Goal: Task Accomplishment & Management: Manage account settings

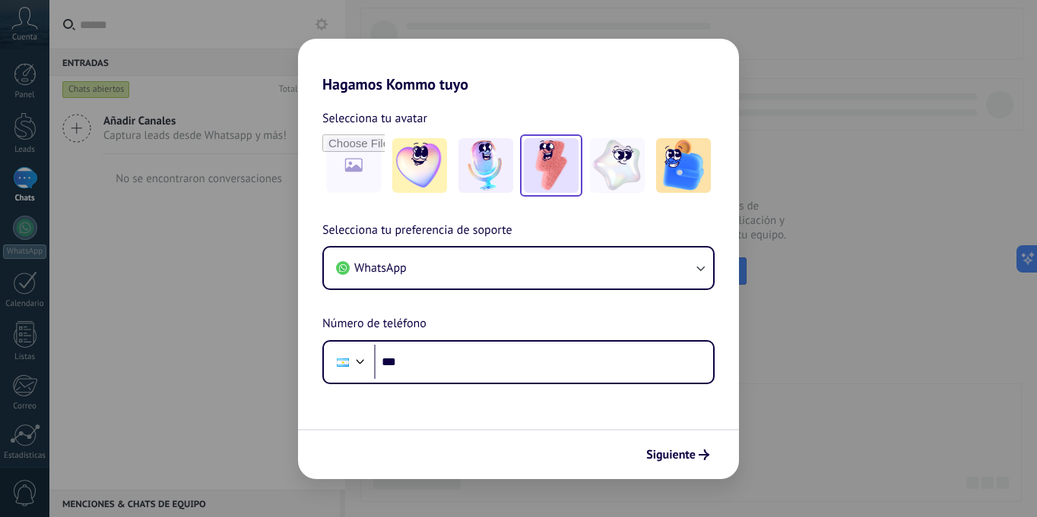
click at [557, 166] on img at bounding box center [551, 165] width 55 height 55
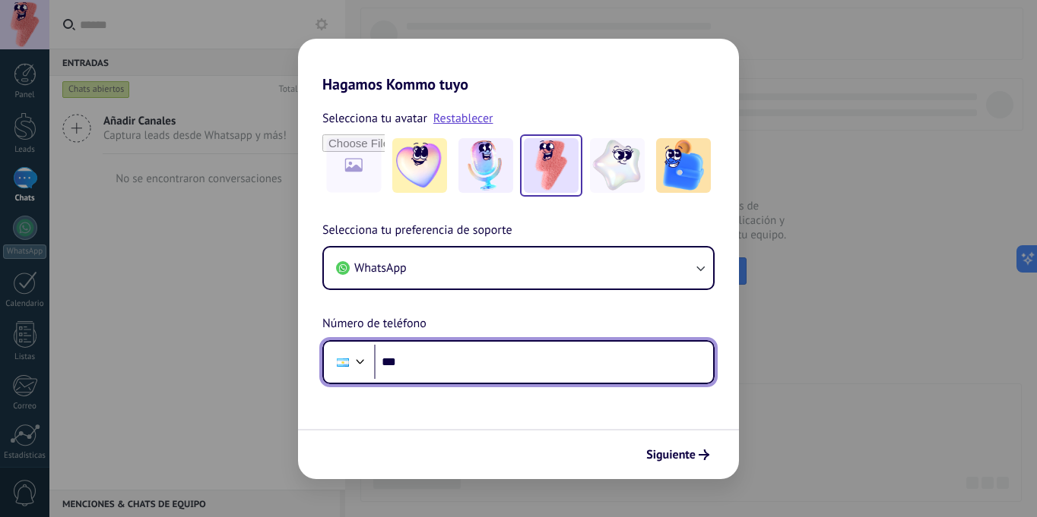
click at [459, 363] on input "***" at bounding box center [543, 362] width 339 height 35
click at [412, 360] on input "**********" at bounding box center [543, 362] width 339 height 35
click at [422, 361] on input "**********" at bounding box center [543, 362] width 339 height 35
click at [506, 364] on input "**********" at bounding box center [543, 362] width 339 height 35
type input "**********"
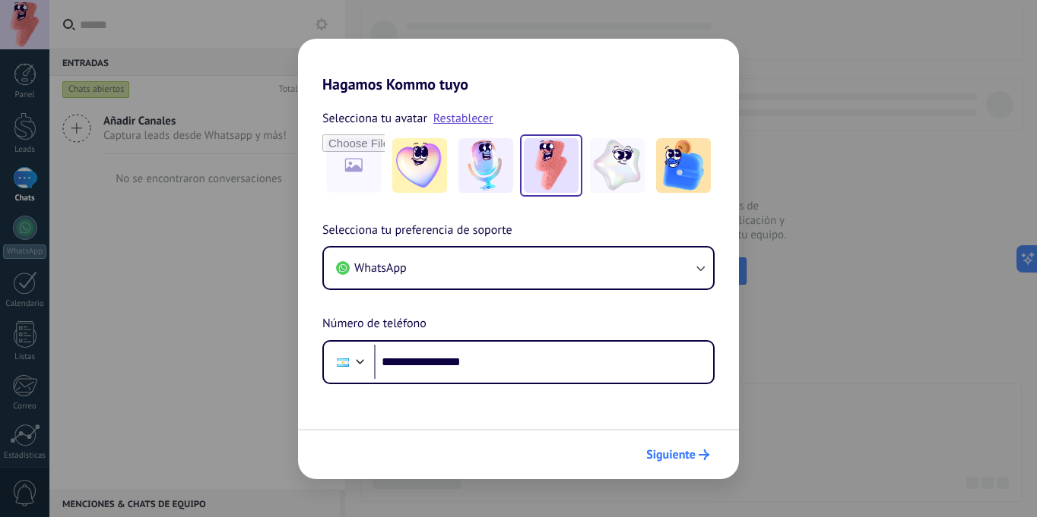
click at [668, 461] on span "Siguiente" at bounding box center [670, 455] width 49 height 11
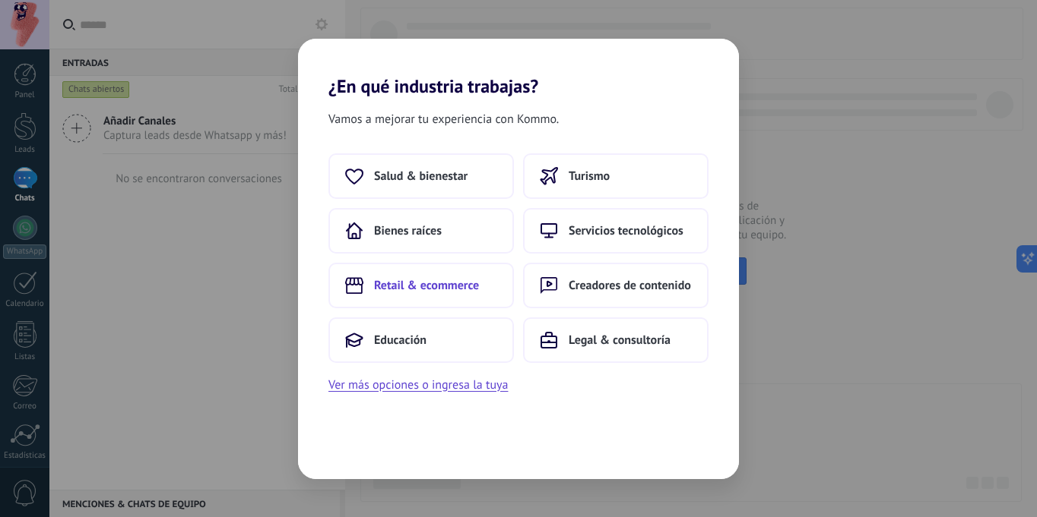
click at [462, 283] on span "Retail & ecommerce" at bounding box center [426, 285] width 105 height 15
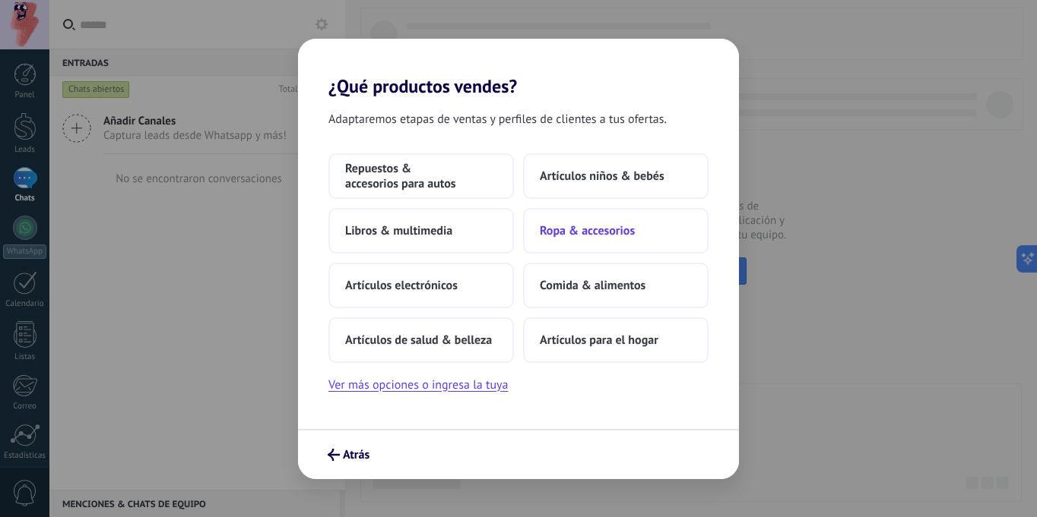
click at [580, 226] on span "Ropa & accesorios" at bounding box center [587, 230] width 95 height 15
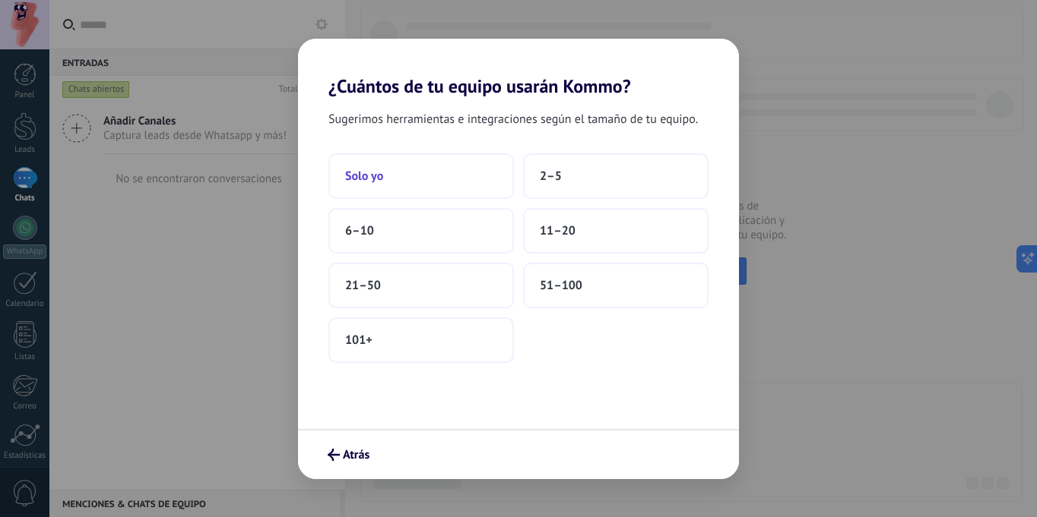
click at [406, 176] on button "Solo yo" at bounding box center [420, 177] width 185 height 46
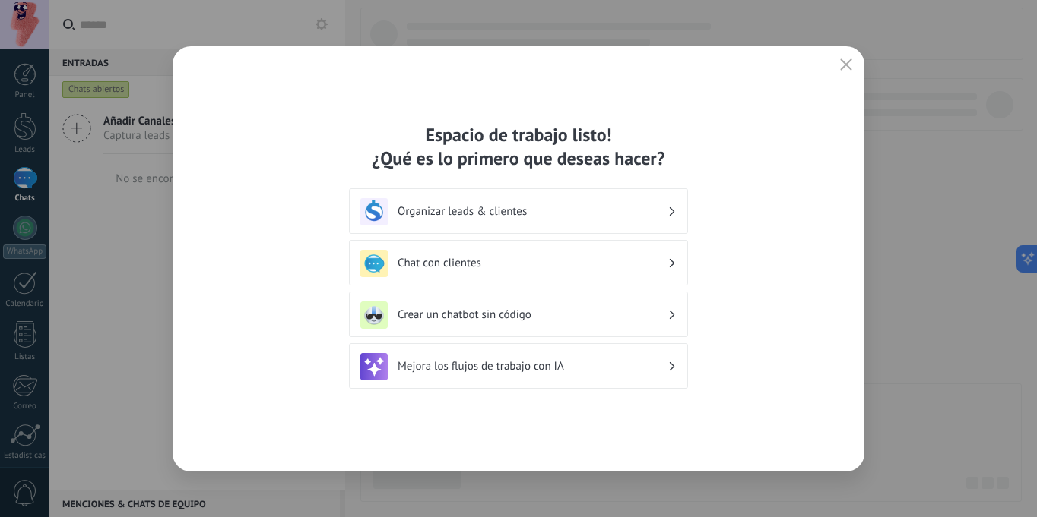
click at [549, 207] on h3 "Organizar leads & clientes" at bounding box center [532, 211] width 270 height 14
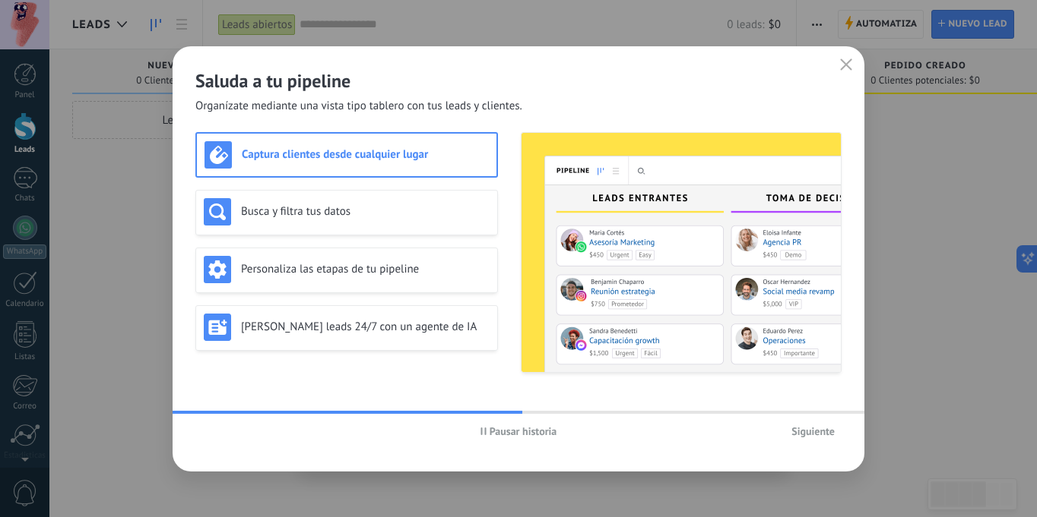
click at [843, 65] on icon "button" at bounding box center [846, 65] width 12 height 12
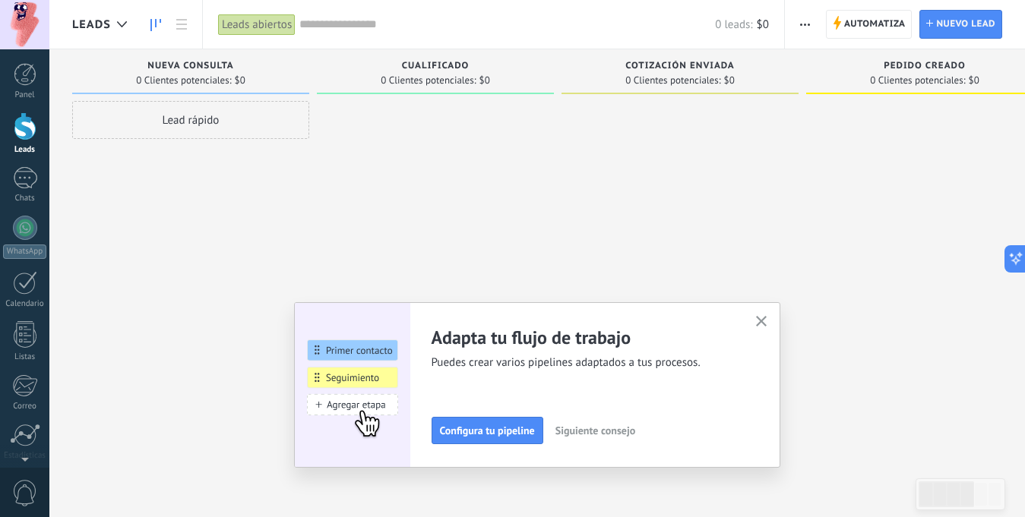
scroll to position [115, 0]
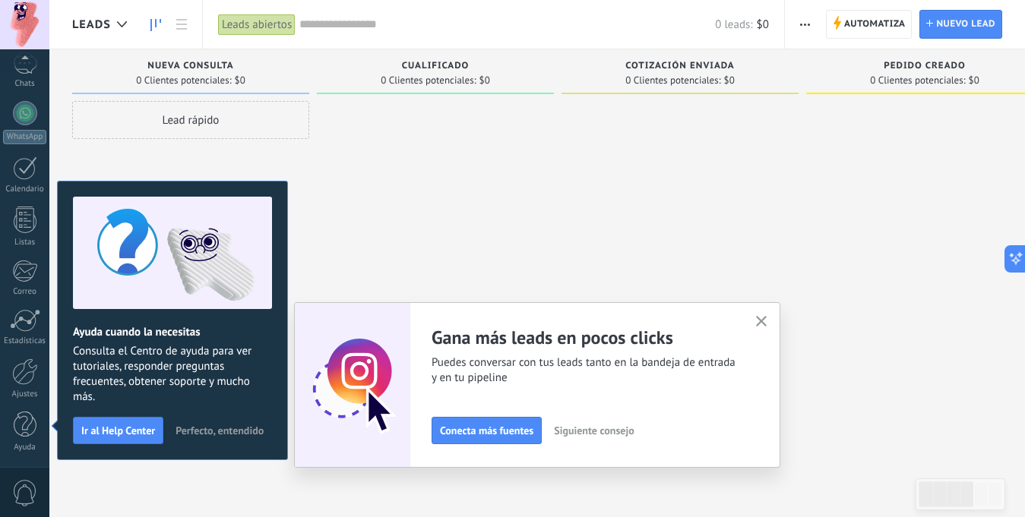
click at [768, 318] on icon "button" at bounding box center [761, 321] width 11 height 11
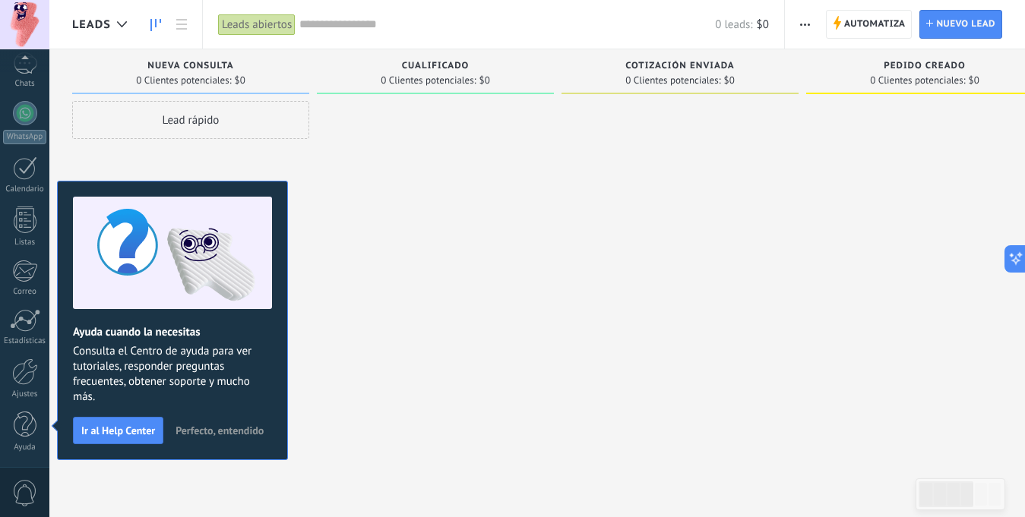
click at [217, 430] on span "Perfecto, entendido" at bounding box center [220, 431] width 88 height 11
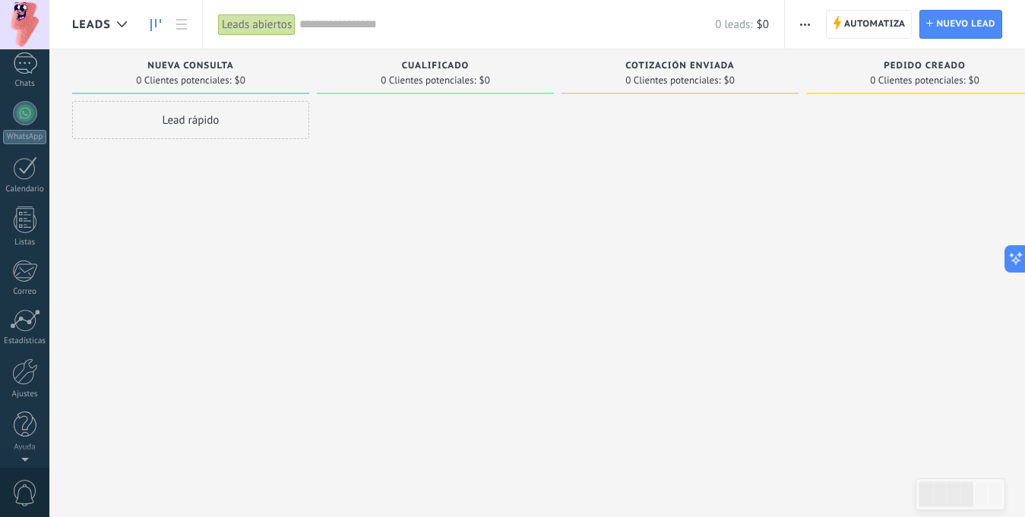
scroll to position [0, 0]
click at [394, 182] on div at bounding box center [435, 260] width 237 height 319
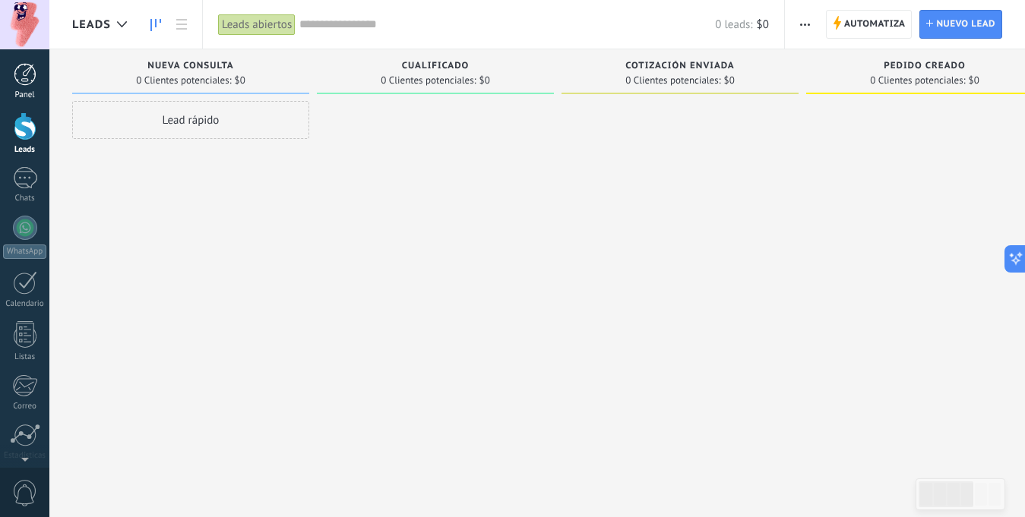
click at [21, 86] on link "Panel" at bounding box center [24, 81] width 49 height 37
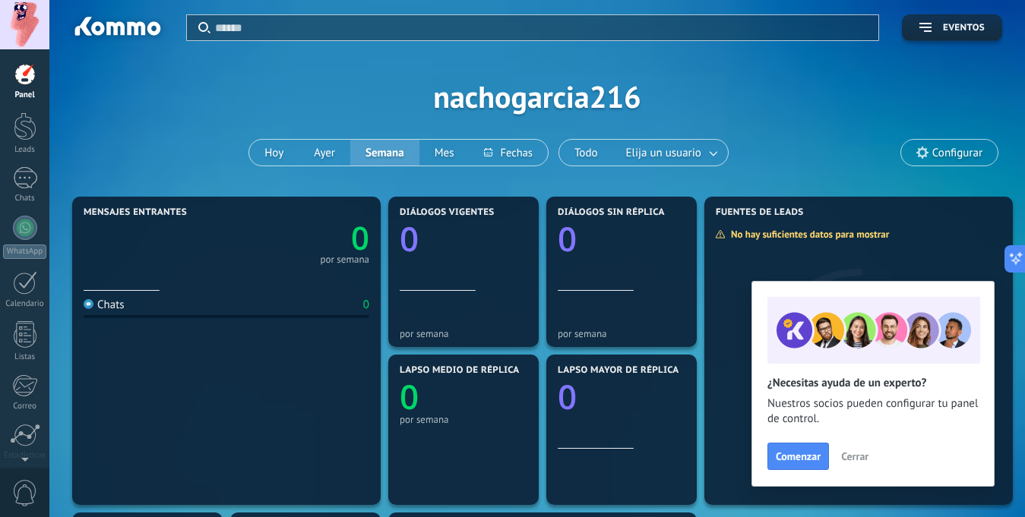
click at [956, 150] on span "Configurar" at bounding box center [957, 153] width 50 height 13
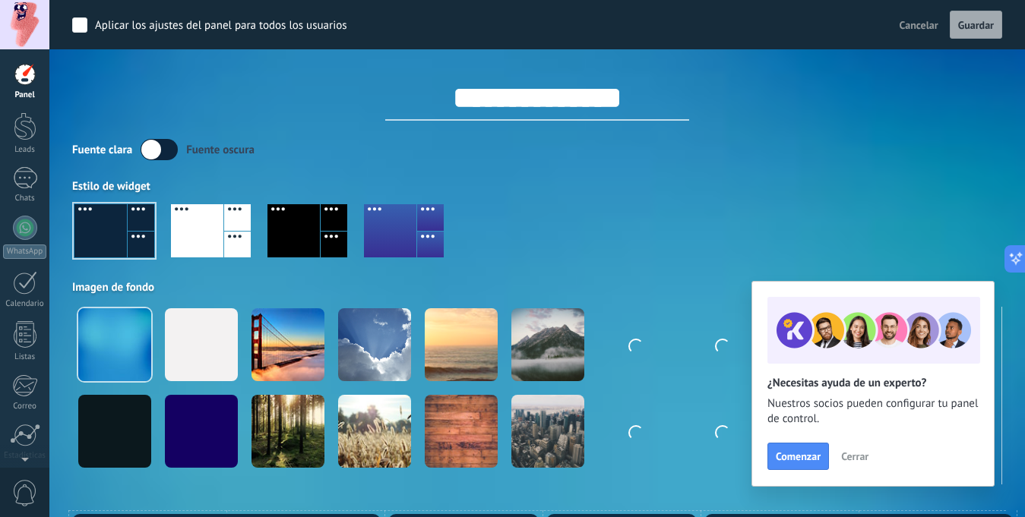
click at [328, 246] on div at bounding box center [334, 245] width 27 height 27
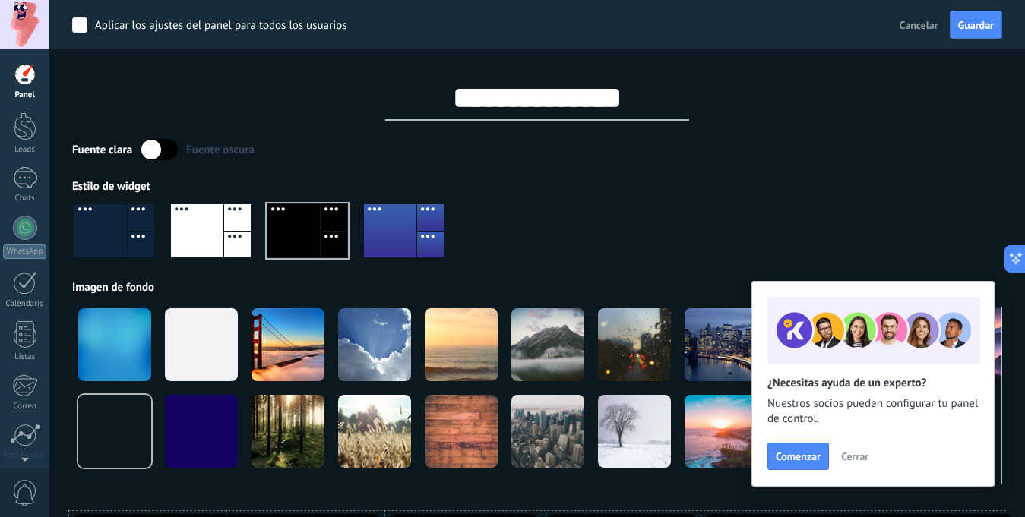
click at [869, 154] on div "Fuente [PERSON_NAME] oscura" at bounding box center [537, 149] width 930 height 21
click at [157, 143] on label at bounding box center [159, 149] width 37 height 21
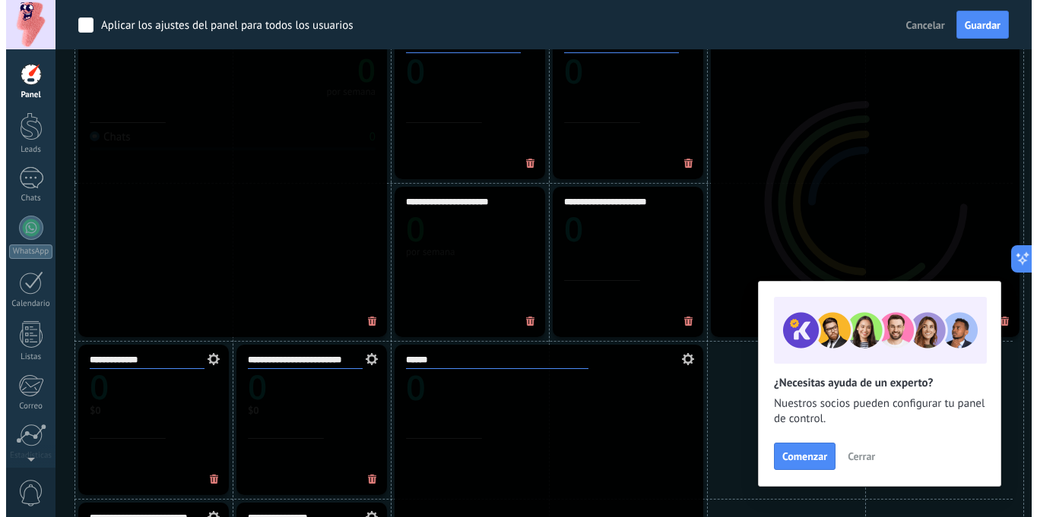
scroll to position [152, 0]
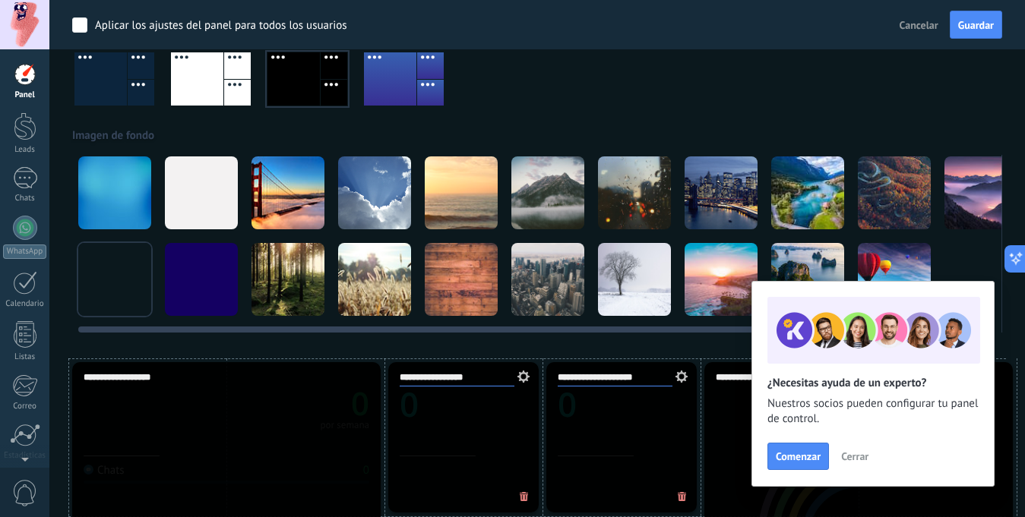
click at [193, 195] on div at bounding box center [201, 193] width 73 height 73
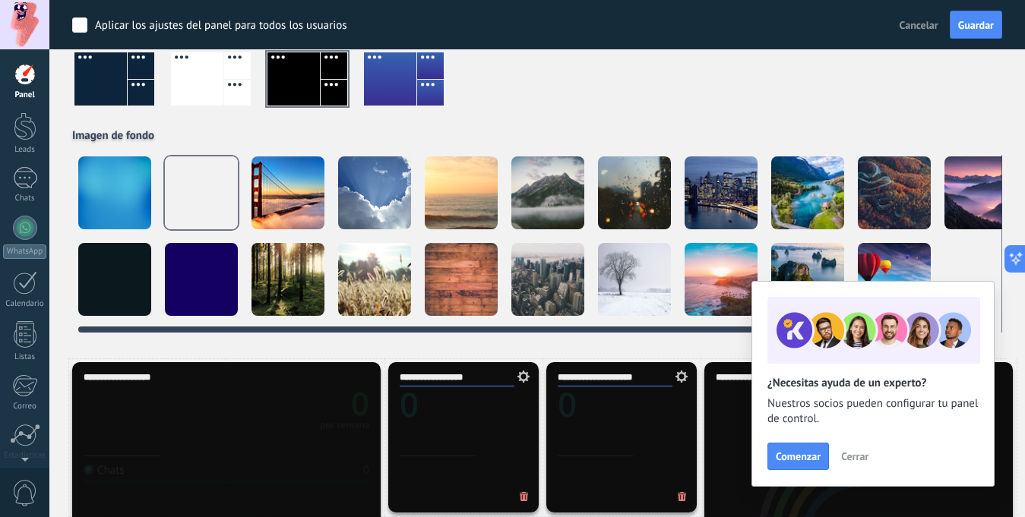
click at [134, 194] on div at bounding box center [114, 193] width 73 height 73
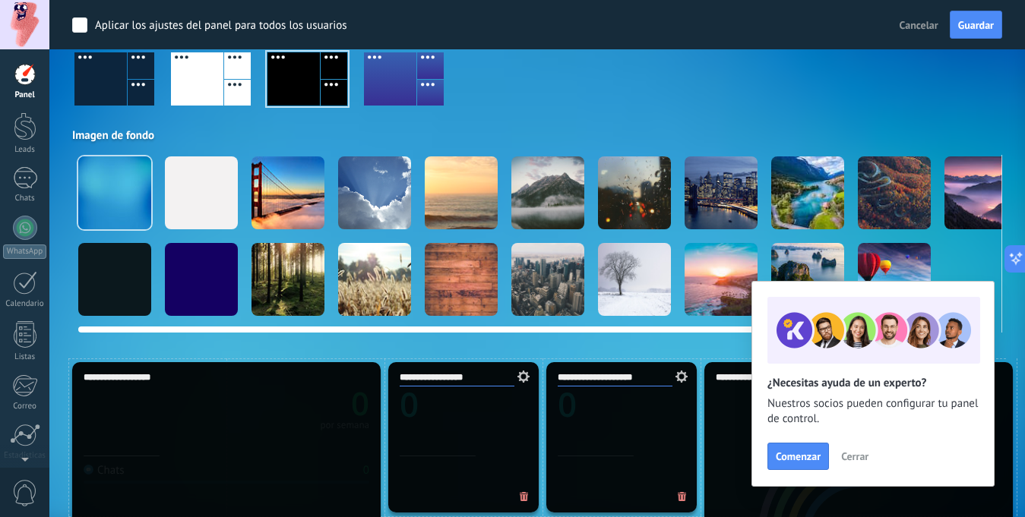
click at [205, 268] on div at bounding box center [201, 279] width 73 height 73
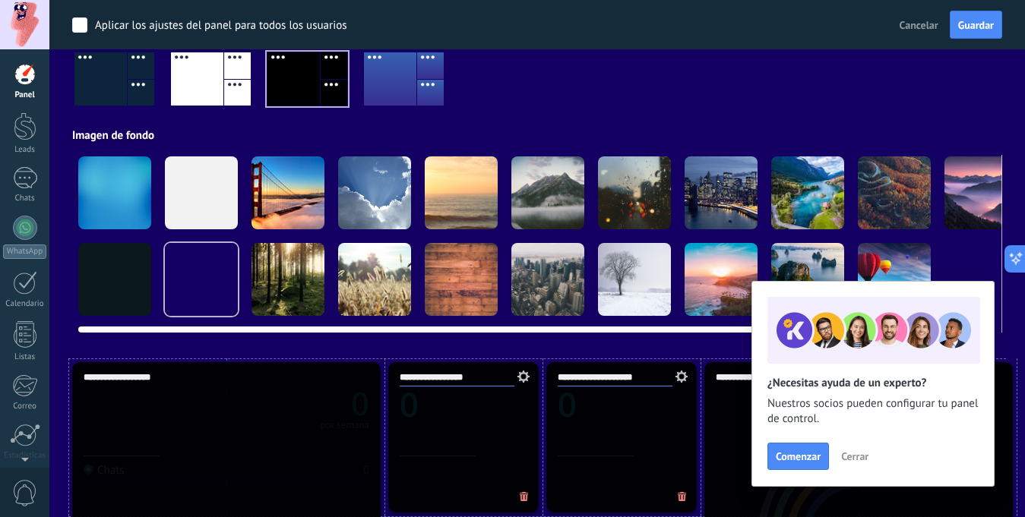
click at [135, 280] on div at bounding box center [114, 279] width 73 height 73
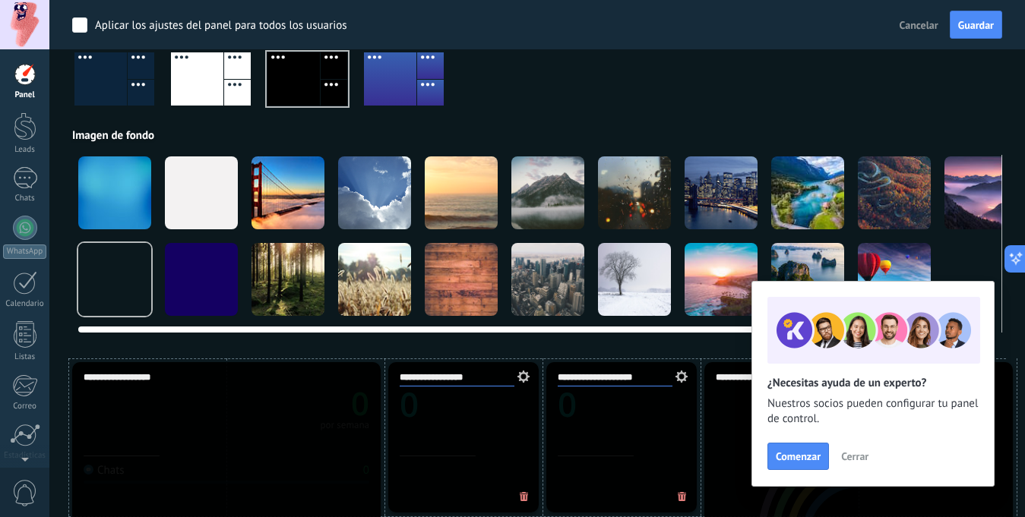
click at [195, 204] on div at bounding box center [201, 193] width 73 height 73
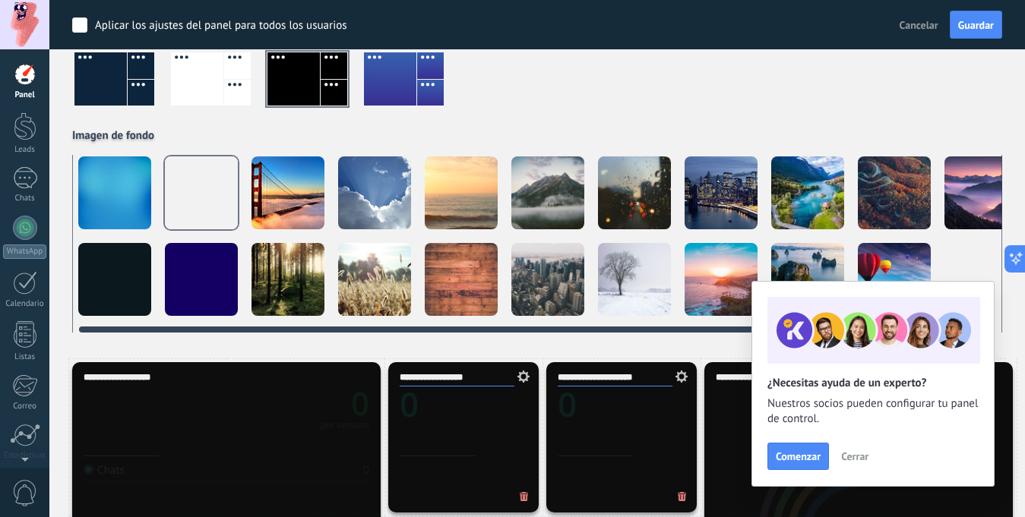
click at [108, 220] on div at bounding box center [114, 193] width 73 height 73
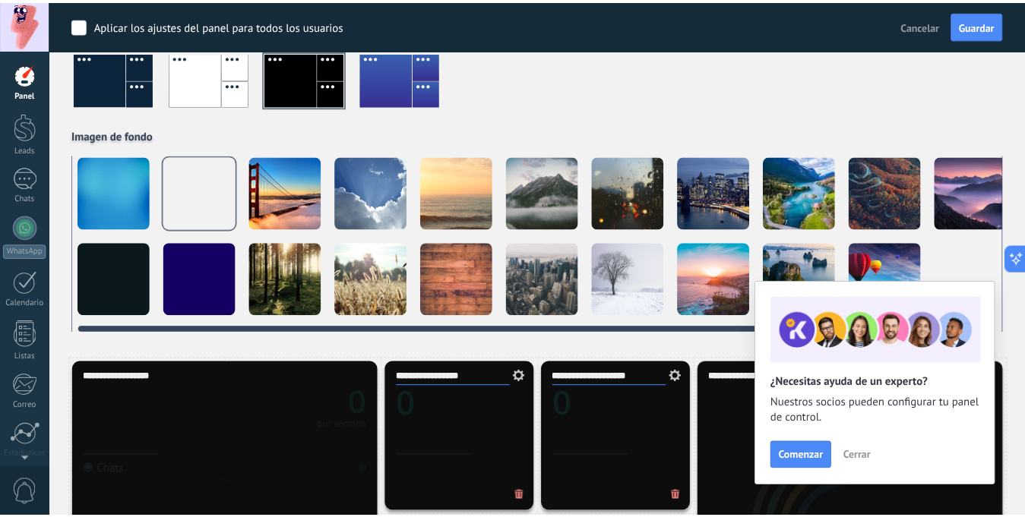
scroll to position [0, 1]
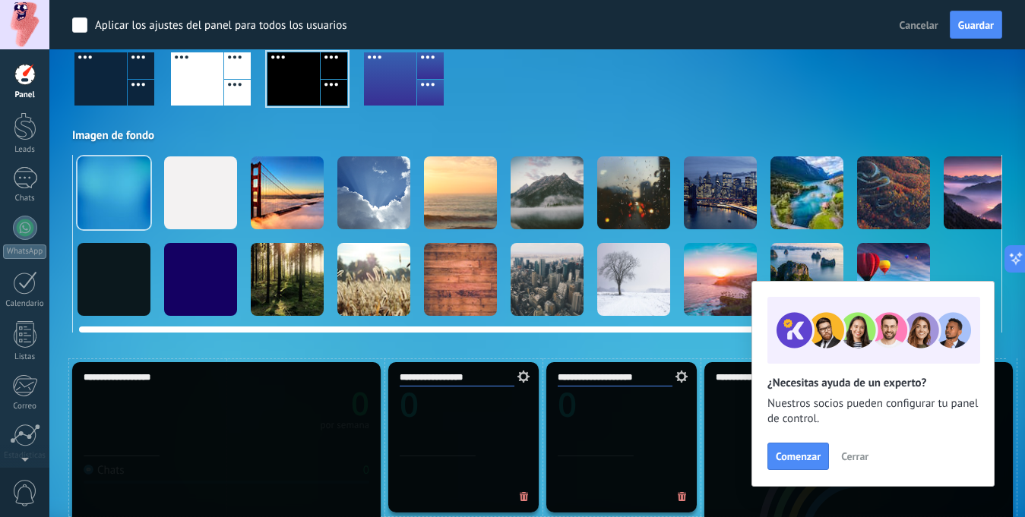
click at [108, 283] on div at bounding box center [114, 279] width 73 height 73
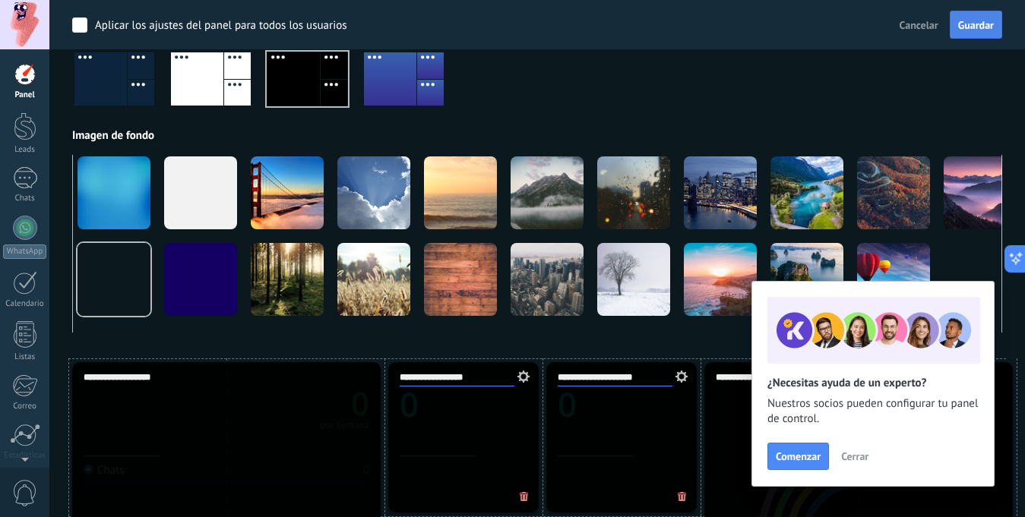
click at [975, 20] on span "Guardar" at bounding box center [976, 25] width 36 height 11
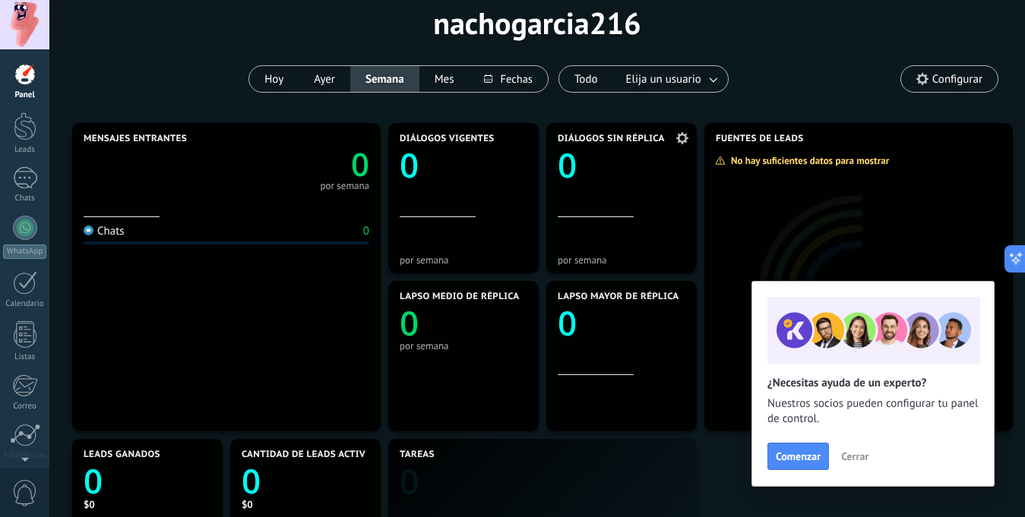
scroll to position [0, 0]
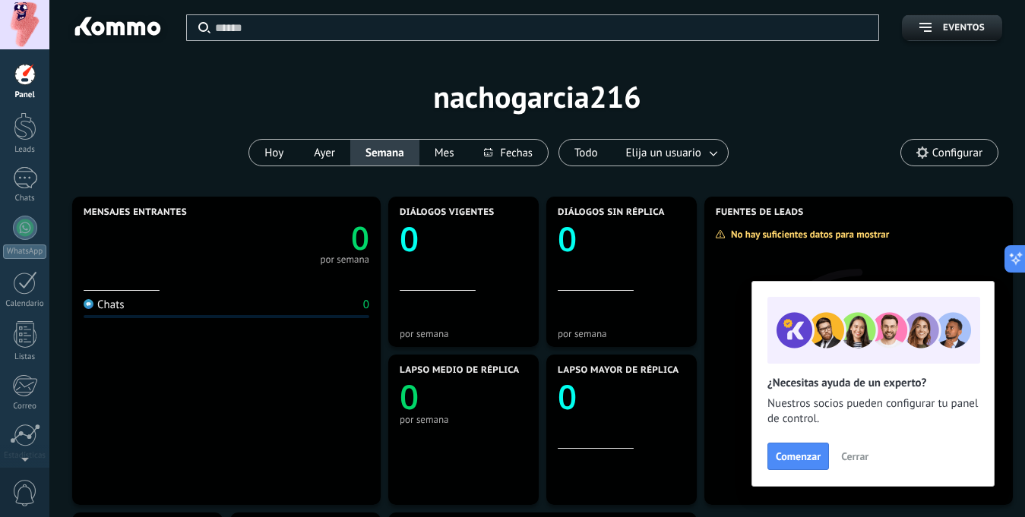
click at [738, 100] on div "Aplicar Eventos nachogarcia216 [DATE] [DATE] Semana Mes Todo Elija un usuario C…" at bounding box center [537, 96] width 930 height 193
click at [859, 457] on span "Cerrar" at bounding box center [854, 456] width 27 height 11
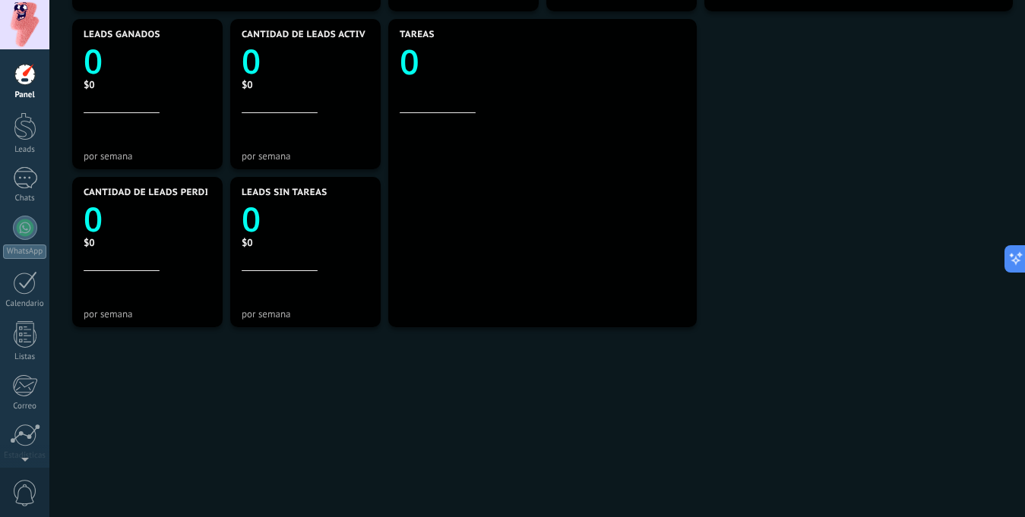
scroll to position [512, 0]
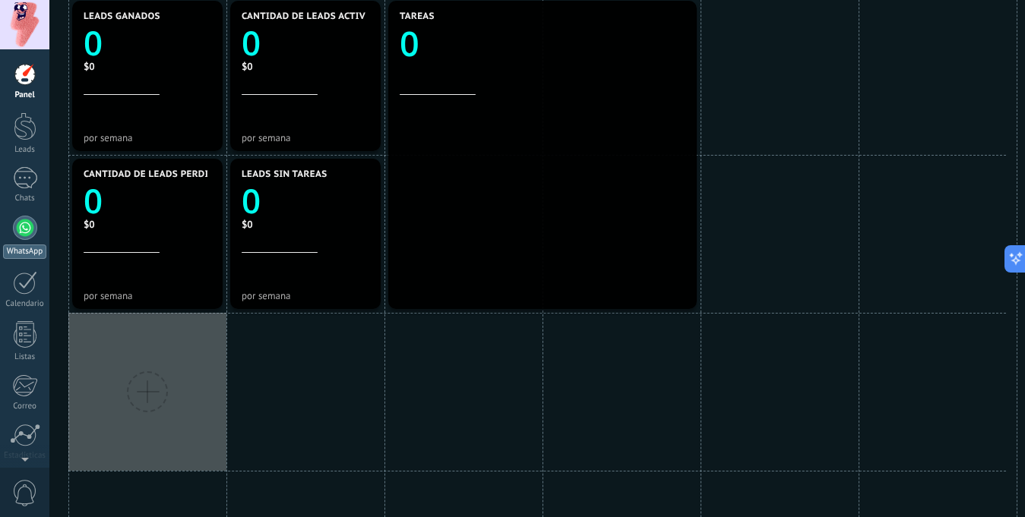
click at [23, 226] on div at bounding box center [25, 228] width 24 height 24
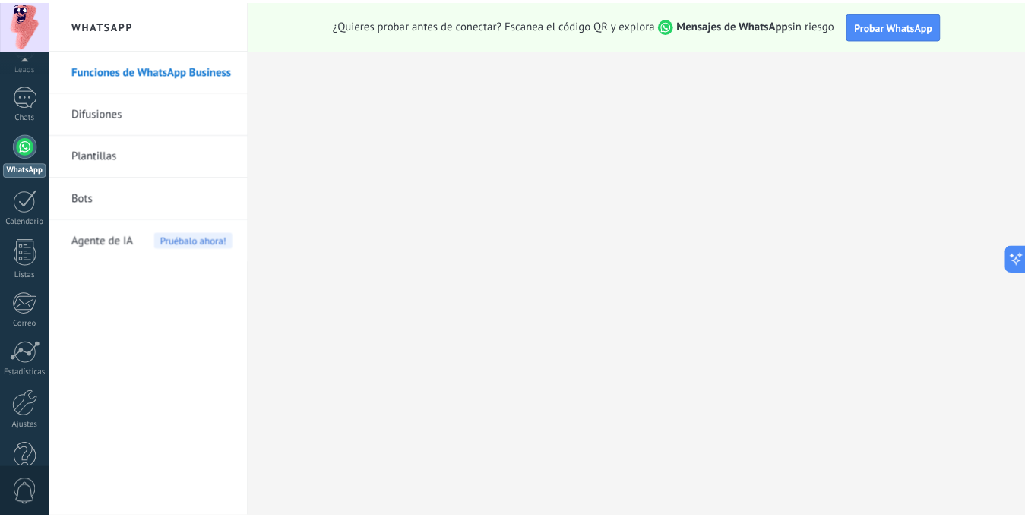
scroll to position [115, 0]
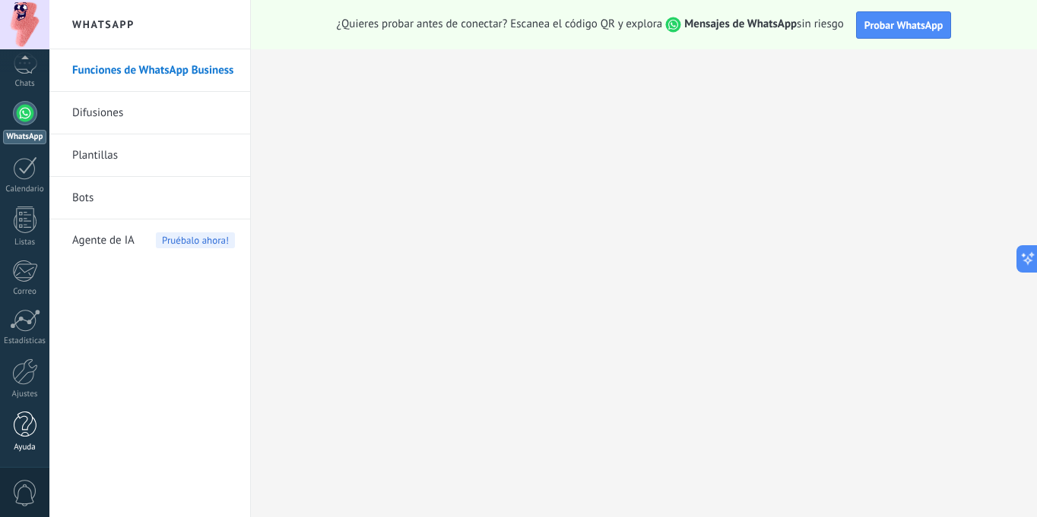
click at [23, 433] on div at bounding box center [25, 425] width 23 height 27
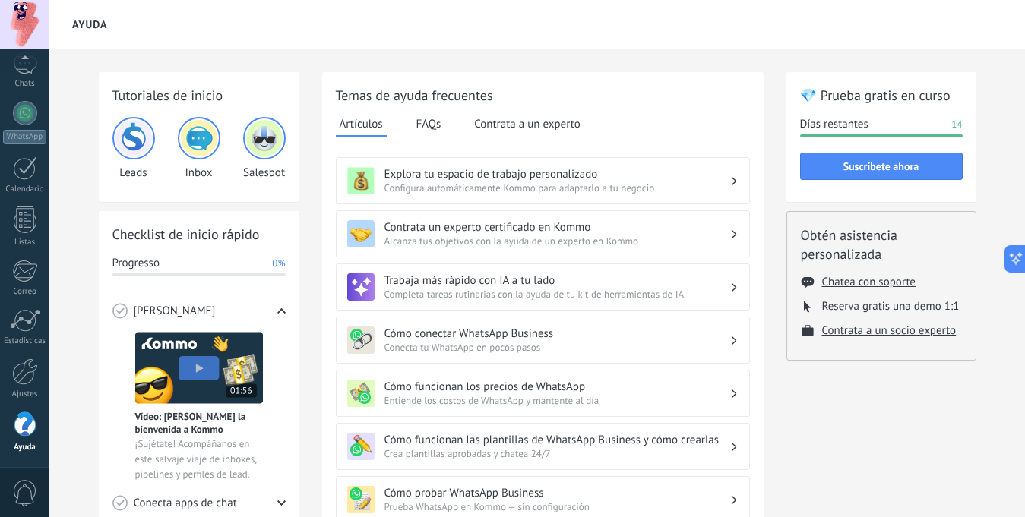
click at [619, 236] on span "Alcanza tus objetivos con la ayuda de un experto en Kommo" at bounding box center [557, 241] width 345 height 13
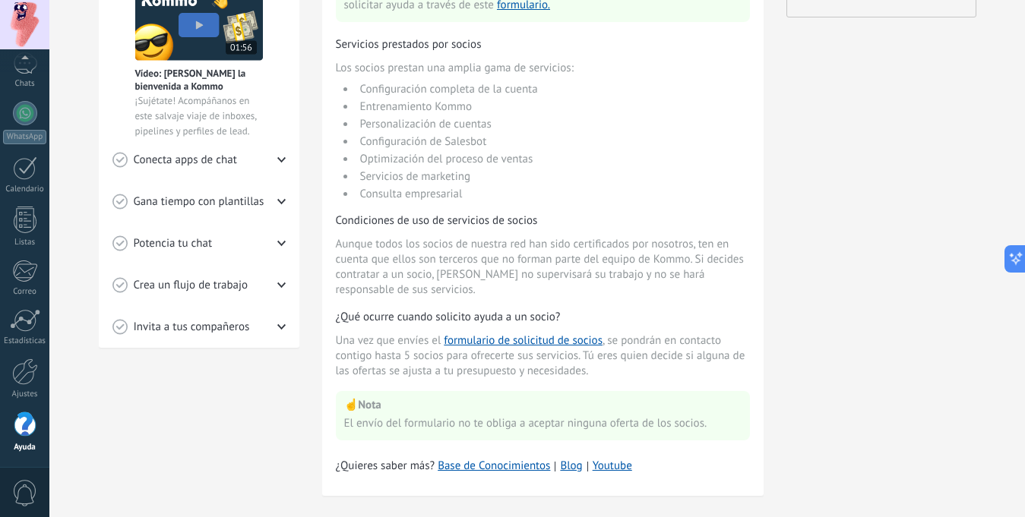
scroll to position [366, 0]
